Goal: Transaction & Acquisition: Purchase product/service

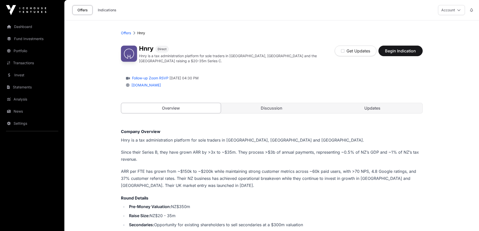
click at [192, 136] on p "Hnry is a tax administration platform for sole traders in [GEOGRAPHIC_DATA], [G…" at bounding box center [272, 139] width 302 height 7
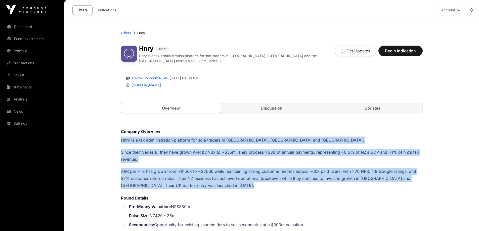
drag, startPoint x: 192, startPoint y: 136, endPoint x: 202, endPoint y: 175, distance: 40.5
click at [202, 175] on p "ARR per FTE has grown from ~$150k to ~$200k while maintaining strong customer m…" at bounding box center [272, 178] width 302 height 21
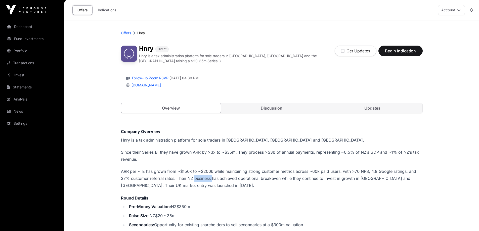
click at [202, 175] on p "ARR per FTE has grown from ~$150k to ~$200k while maintaining strong customer m…" at bounding box center [272, 178] width 302 height 21
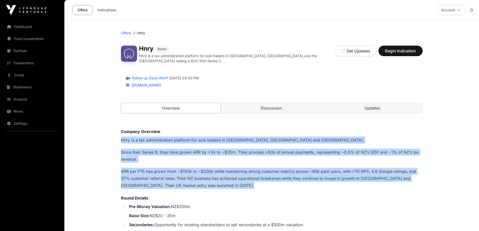
drag, startPoint x: 202, startPoint y: 175, endPoint x: 207, endPoint y: 139, distance: 36.4
click at [207, 139] on p "Hnry is a tax administration platform for sole traders in [GEOGRAPHIC_DATA], [G…" at bounding box center [272, 139] width 302 height 7
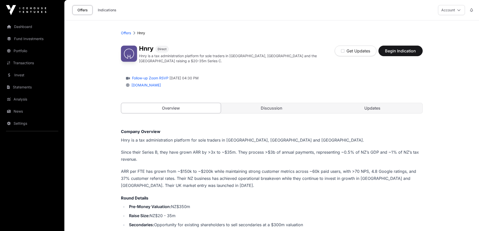
scroll to position [75, 0]
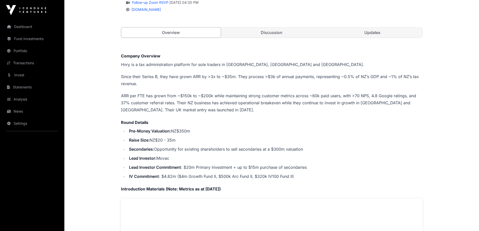
click at [129, 128] on strong "Pre-Money Valuation:" at bounding box center [150, 130] width 42 height 5
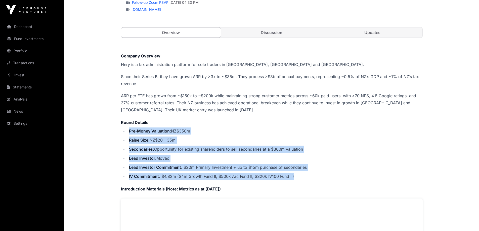
drag, startPoint x: 129, startPoint y: 128, endPoint x: 319, endPoint y: 174, distance: 195.4
click at [319, 174] on ul "Pre-Money Valuation: NZ$350m Raise Size: NZ$20 - 35m Secondaries: Opportunity f…" at bounding box center [272, 153] width 302 height 52
click at [319, 174] on li "IV Commitment : $4.82m ($4m Growth Fund II, $500k Arc Fund II, $320k IV100 Fund…" at bounding box center [275, 176] width 295 height 7
drag, startPoint x: 299, startPoint y: 174, endPoint x: 118, endPoint y: 119, distance: 188.8
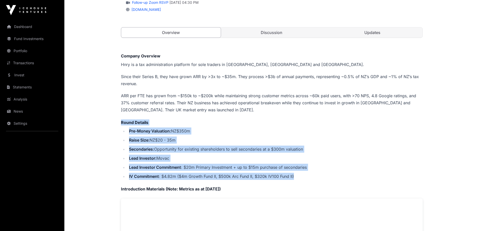
click at [239, 146] on li "Secondaries: Opportunity for existing shareholders to sell secondaries at a $30…" at bounding box center [275, 148] width 295 height 7
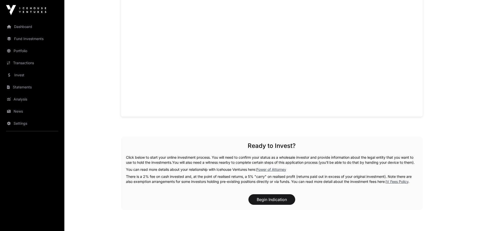
scroll to position [428, 0]
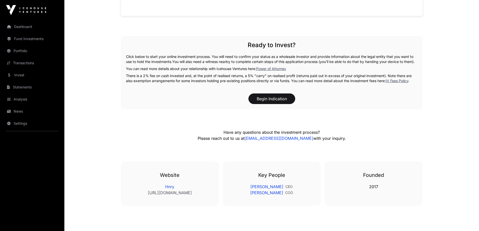
click at [192, 81] on p "There is a 2% fee on cash invested and, at the point of realised returns, a 5% …" at bounding box center [272, 78] width 292 height 10
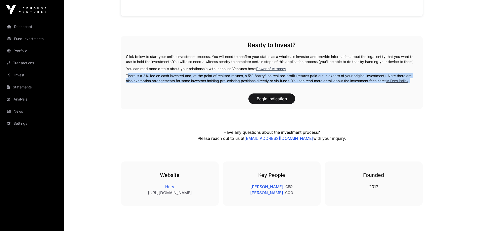
click at [192, 81] on p "There is a 2% fee on cash invested and, at the point of realised returns, a 5% …" at bounding box center [272, 78] width 292 height 10
click at [169, 100] on div "Begin Indication" at bounding box center [272, 98] width 292 height 11
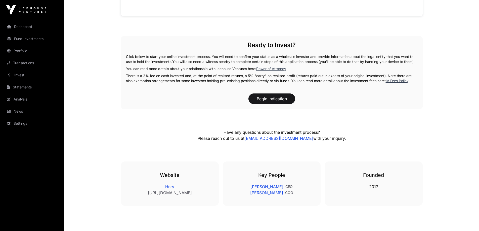
click at [184, 75] on div "Ready to Invest? Click below to start your online investment process. You will …" at bounding box center [272, 72] width 302 height 73
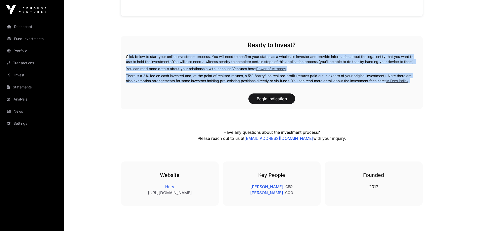
drag, startPoint x: 184, startPoint y: 75, endPoint x: 187, endPoint y: 51, distance: 24.8
click at [187, 51] on div "Ready to Invest? Click below to start your online investment process. You will …" at bounding box center [272, 72] width 302 height 73
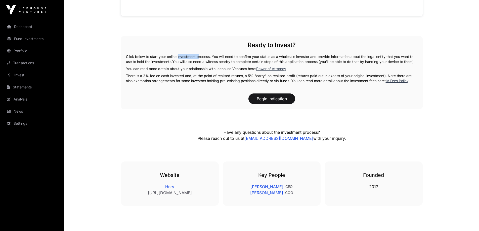
click at [187, 51] on div "Ready to Invest? Click below to start your online investment process. You will …" at bounding box center [272, 72] width 302 height 73
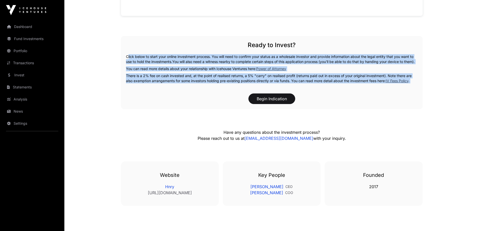
drag, startPoint x: 187, startPoint y: 51, endPoint x: 186, endPoint y: 76, distance: 25.2
click at [186, 76] on div "Ready to Invest? Click below to start your online investment process. You will …" at bounding box center [272, 72] width 302 height 73
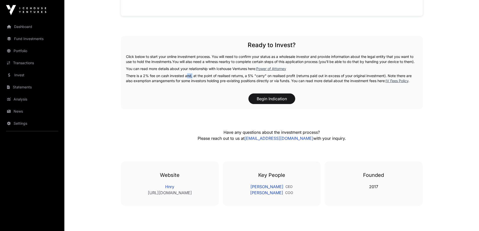
click at [186, 76] on div "Ready to Invest? Click below to start your online investment process. You will …" at bounding box center [272, 72] width 302 height 73
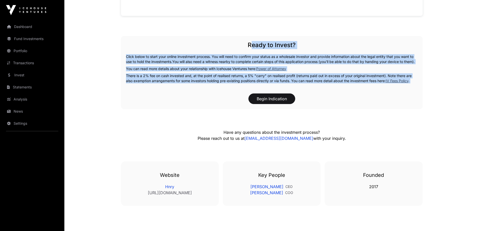
drag, startPoint x: 186, startPoint y: 76, endPoint x: 179, endPoint y: 46, distance: 30.8
click at [179, 46] on div "Ready to Invest? Click below to start your online investment process. You will …" at bounding box center [272, 72] width 302 height 73
click at [179, 46] on h2 "Ready to Invest?" at bounding box center [272, 45] width 292 height 8
drag, startPoint x: 179, startPoint y: 46, endPoint x: 176, endPoint y: 96, distance: 49.6
click at [176, 96] on div "Ready to Invest? Click below to start your online investment process. You will …" at bounding box center [272, 72] width 302 height 73
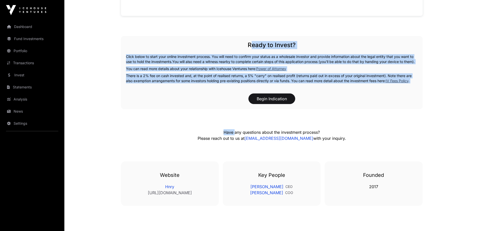
click at [176, 96] on div "Ready to Invest? Click below to start your online investment process. You will …" at bounding box center [272, 72] width 302 height 73
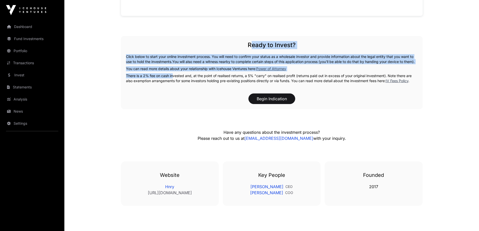
drag, startPoint x: 160, startPoint y: 52, endPoint x: 154, endPoint y: 43, distance: 10.6
click at [155, 44] on div "Ready to Invest? Click below to start your online investment process. You will …" at bounding box center [272, 72] width 302 height 73
click at [154, 43] on h2 "Ready to Invest?" at bounding box center [272, 45] width 292 height 8
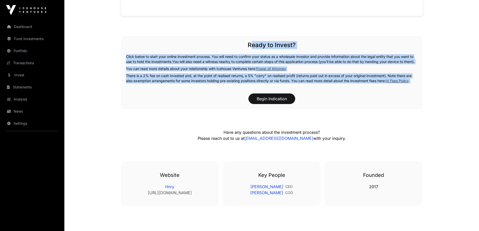
drag, startPoint x: 159, startPoint y: 45, endPoint x: 170, endPoint y: 98, distance: 53.9
click at [170, 98] on div "Ready to Invest? Click below to start your online investment process. You will …" at bounding box center [272, 72] width 302 height 73
click at [170, 98] on div "Begin Indication" at bounding box center [272, 98] width 292 height 11
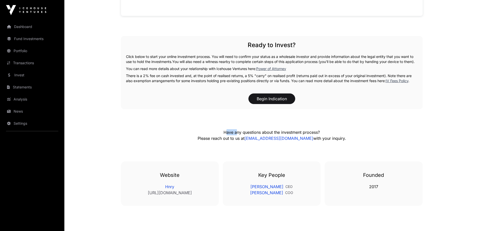
click at [170, 98] on div "Begin Indication" at bounding box center [272, 98] width 292 height 11
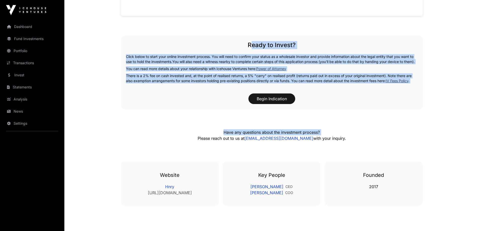
drag, startPoint x: 170, startPoint y: 98, endPoint x: 170, endPoint y: 46, distance: 52.3
click at [170, 46] on div "Ready to Invest? Click below to start your online investment process. You will …" at bounding box center [272, 72] width 302 height 73
click at [170, 46] on h2 "Ready to Invest?" at bounding box center [272, 45] width 292 height 8
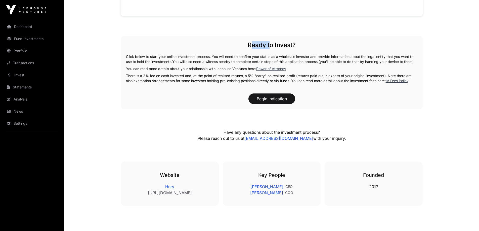
click at [170, 46] on h2 "Ready to Invest?" at bounding box center [272, 45] width 292 height 8
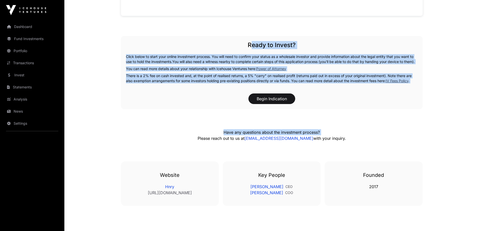
drag, startPoint x: 170, startPoint y: 46, endPoint x: 167, endPoint y: 88, distance: 42.4
click at [167, 88] on div "Ready to Invest? Click below to start your online investment process. You will …" at bounding box center [272, 72] width 302 height 73
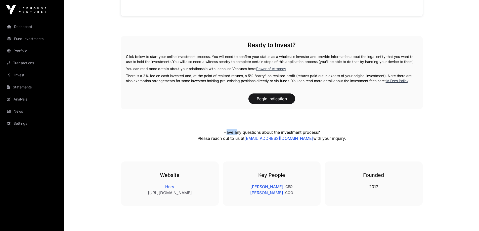
click at [167, 88] on div "Ready to Invest? Click below to start your online investment process. You will …" at bounding box center [272, 72] width 302 height 73
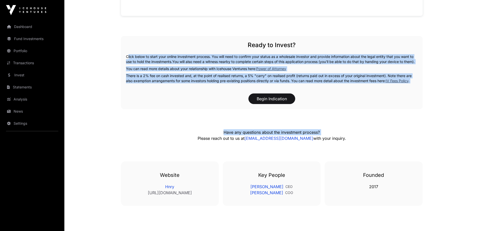
drag, startPoint x: 167, startPoint y: 88, endPoint x: 163, endPoint y: 50, distance: 37.9
click at [163, 50] on div "Ready to Invest? Click below to start your online investment process. You will …" at bounding box center [272, 72] width 302 height 73
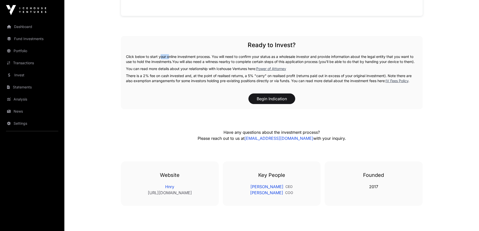
click at [163, 50] on div "Ready to Invest? Click below to start your online investment process. You will …" at bounding box center [272, 72] width 302 height 73
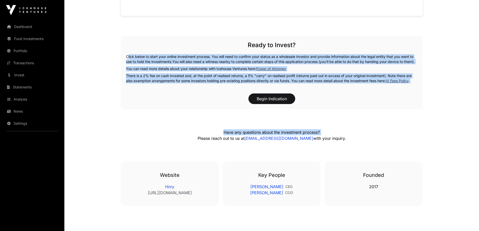
drag, startPoint x: 163, startPoint y: 50, endPoint x: 153, endPoint y: 95, distance: 46.4
click at [153, 95] on div "Ready to Invest? Click below to start your online investment process. You will …" at bounding box center [272, 72] width 302 height 73
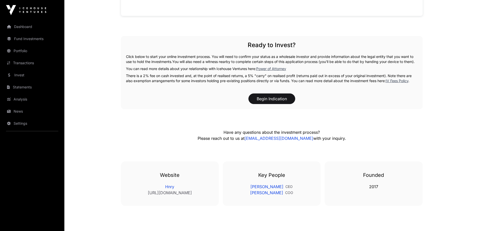
click at [163, 93] on div "Ready to Invest? Click below to start your online investment process. You will …" at bounding box center [272, 72] width 302 height 73
drag, startPoint x: 166, startPoint y: 82, endPoint x: 166, endPoint y: 48, distance: 34.0
click at [166, 49] on div "Ready to Invest? Click below to start your online investment process. You will …" at bounding box center [272, 72] width 302 height 73
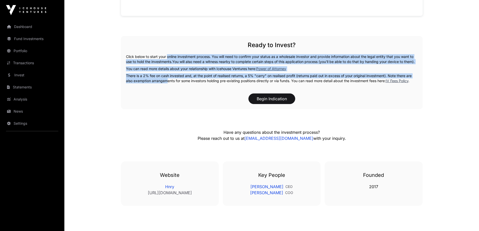
click at [166, 48] on div "Ready to Invest? Click below to start your online investment process. You will …" at bounding box center [272, 72] width 302 height 73
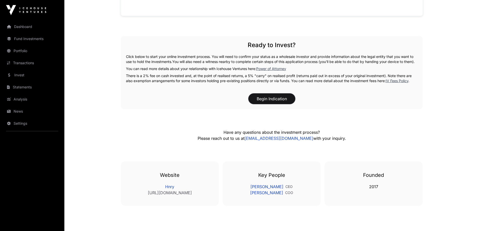
click at [265, 102] on button "Begin Indication" at bounding box center [272, 98] width 47 height 11
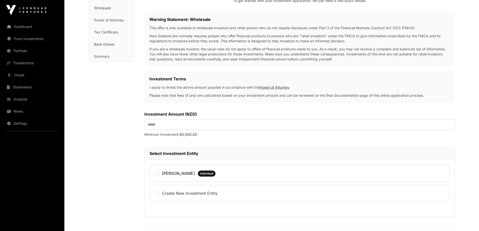
scroll to position [101, 0]
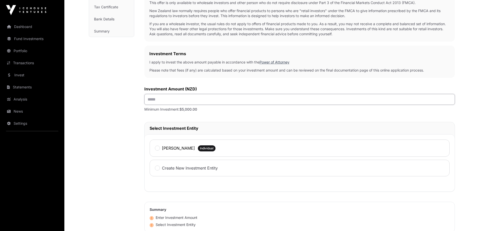
click at [183, 102] on input "text" at bounding box center [299, 99] width 311 height 11
type input "******"
click at [201, 143] on div "[PERSON_NAME] Individual" at bounding box center [300, 147] width 300 height 17
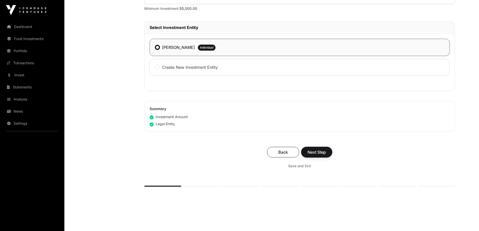
click at [318, 150] on span "Next Step" at bounding box center [317, 152] width 18 height 6
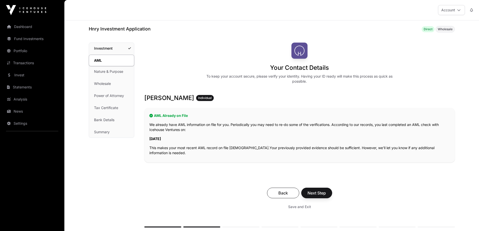
scroll to position [50, 0]
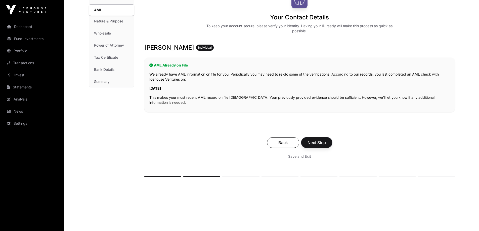
click at [324, 143] on span "Next Step" at bounding box center [317, 142] width 18 height 6
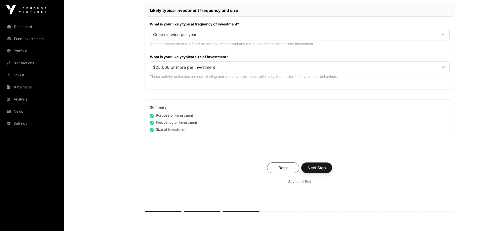
scroll to position [277, 0]
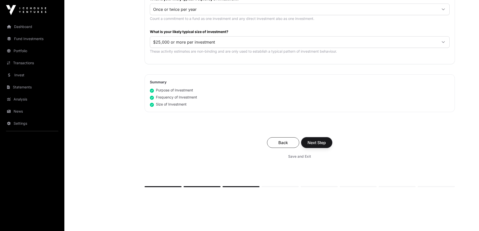
click at [320, 144] on span "Next Step" at bounding box center [317, 142] width 18 height 6
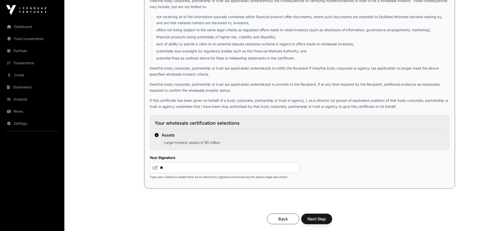
scroll to position [815, 0]
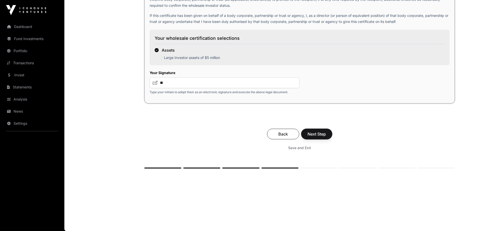
click at [322, 132] on span "Next Step" at bounding box center [317, 134] width 18 height 6
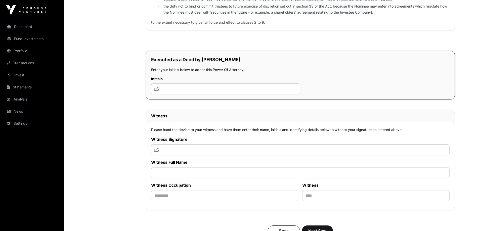
scroll to position [2807, 0]
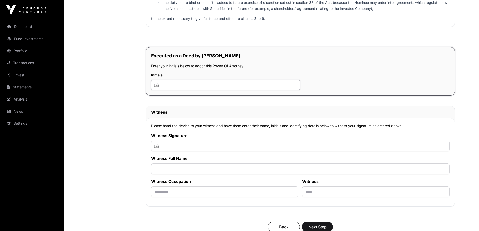
click at [186, 88] on input "text" at bounding box center [225, 84] width 149 height 11
type input "**********"
click at [200, 149] on input "text" at bounding box center [300, 145] width 299 height 11
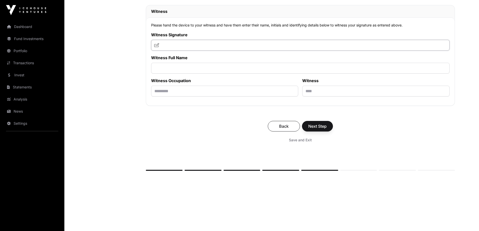
click at [231, 48] on input "text" at bounding box center [300, 45] width 299 height 11
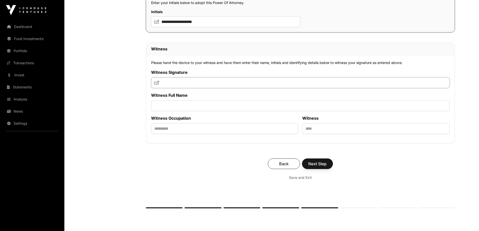
scroll to position [2874, 0]
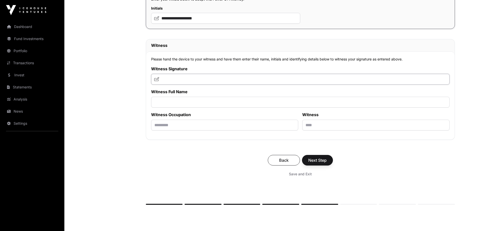
click at [210, 82] on input "text" at bounding box center [300, 79] width 299 height 11
click at [179, 75] on input "text" at bounding box center [300, 79] width 299 height 11
click at [191, 79] on input "text" at bounding box center [300, 79] width 299 height 11
type input "*"
type input "**"
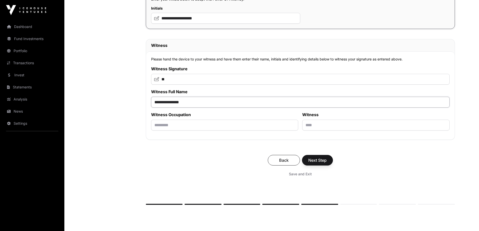
type input "**********"
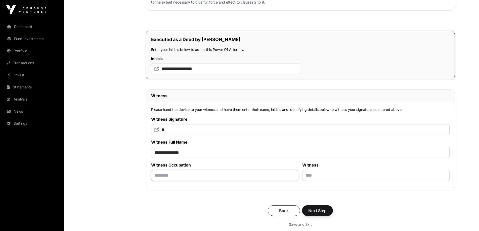
scroll to position [2798, 0]
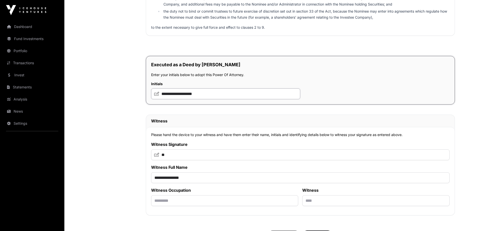
click at [216, 96] on input "**********" at bounding box center [225, 93] width 149 height 11
type input "**"
click at [201, 205] on input "text" at bounding box center [224, 200] width 147 height 11
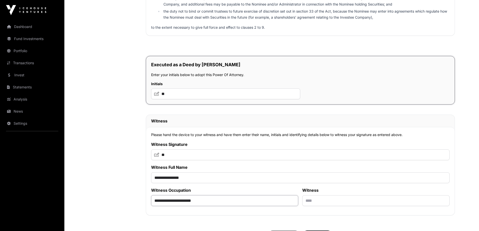
type input "**********"
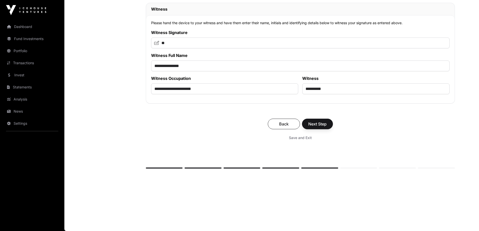
click at [325, 127] on button "Next Step" at bounding box center [317, 123] width 31 height 11
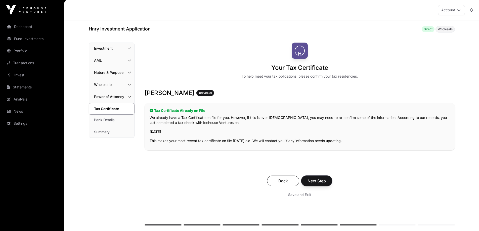
click at [321, 181] on span "Next Step" at bounding box center [317, 181] width 18 height 6
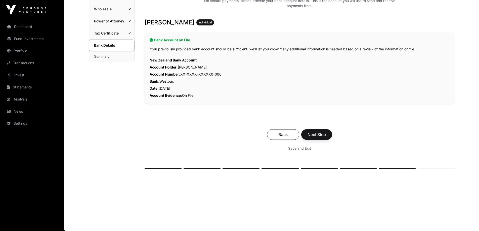
scroll to position [25, 0]
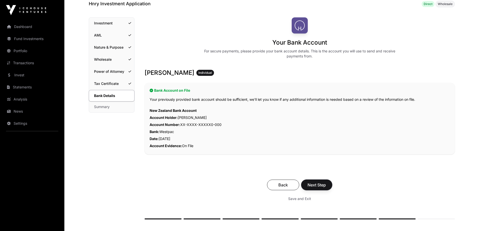
click at [320, 183] on span "Next Step" at bounding box center [317, 185] width 18 height 6
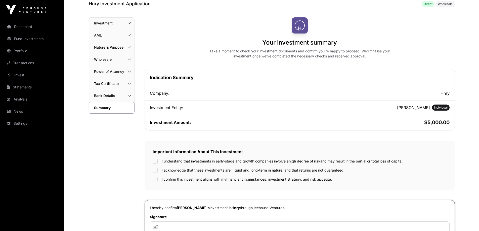
scroll to position [75, 0]
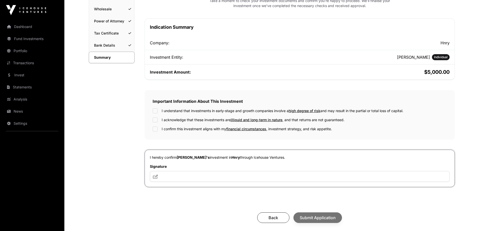
click at [203, 112] on label "I understand that investments in early-stage and growth companies involve a hig…" at bounding box center [283, 110] width 242 height 5
click at [201, 120] on label "I acknowledge that these investments are illiquid and long-term in nature , and…" at bounding box center [253, 119] width 183 height 5
click at [202, 132] on div "Important Information About This Investment I understand that investments in ea…" at bounding box center [300, 114] width 310 height 49
click at [197, 131] on label "I confirm this investment aligns with my financial circumstances , investment s…" at bounding box center [247, 128] width 170 height 5
click at [198, 177] on input "text" at bounding box center [300, 176] width 300 height 11
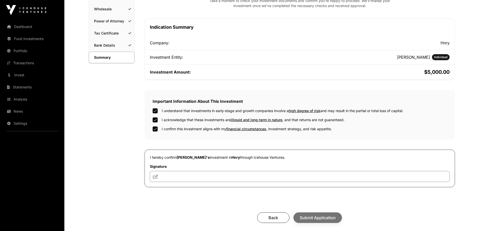
type input "**"
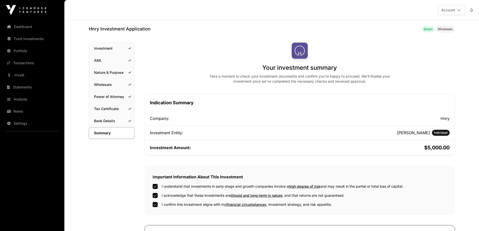
scroll to position [126, 0]
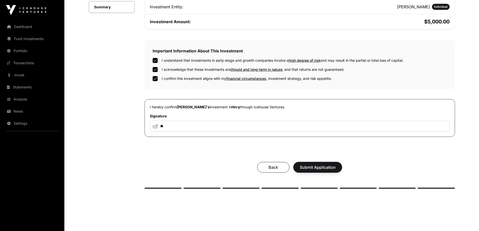
click at [325, 165] on button "Submit Application" at bounding box center [318, 167] width 49 height 11
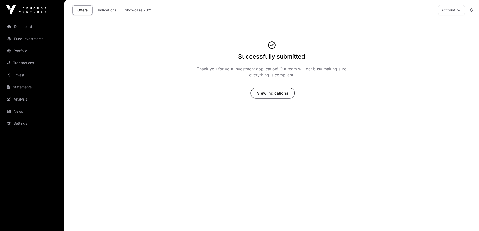
click at [275, 90] on span "View Indications" at bounding box center [272, 93] width 31 height 6
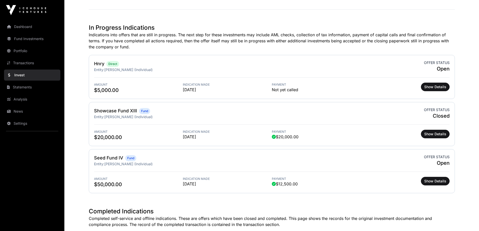
scroll to position [151, 0]
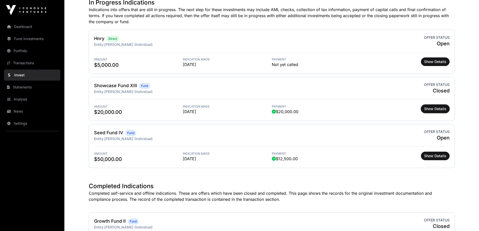
click at [441, 109] on span "Show Details" at bounding box center [435, 108] width 22 height 5
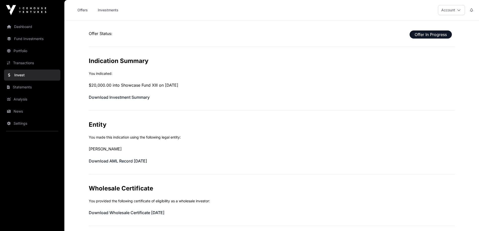
click at [85, 9] on link "Offers" at bounding box center [82, 10] width 20 height 10
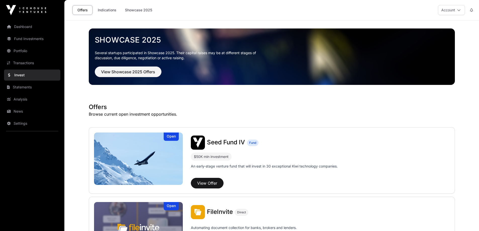
click at [24, 29] on link "Dashboard" at bounding box center [32, 26] width 56 height 11
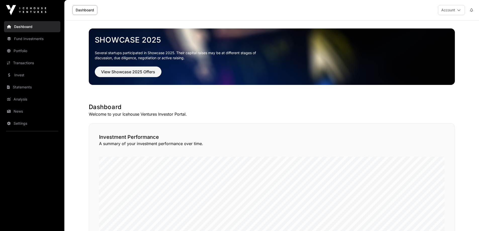
click at [26, 40] on link "Fund Investments" at bounding box center [32, 38] width 56 height 11
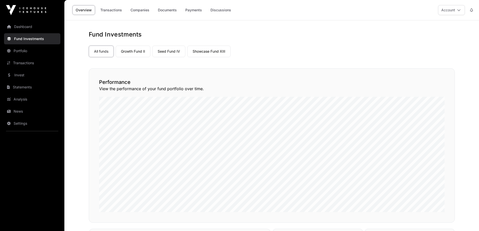
click at [139, 52] on link "Growth Fund II" at bounding box center [133, 52] width 35 height 12
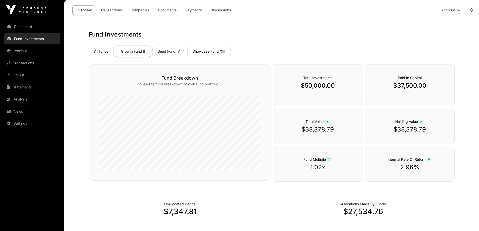
click at [177, 51] on link "Seed Fund IV" at bounding box center [168, 52] width 33 height 12
click at [215, 50] on link "Showcase Fund XIII" at bounding box center [208, 52] width 43 height 12
click at [22, 10] on img at bounding box center [26, 10] width 40 height 10
